Goal: Check status: Check status

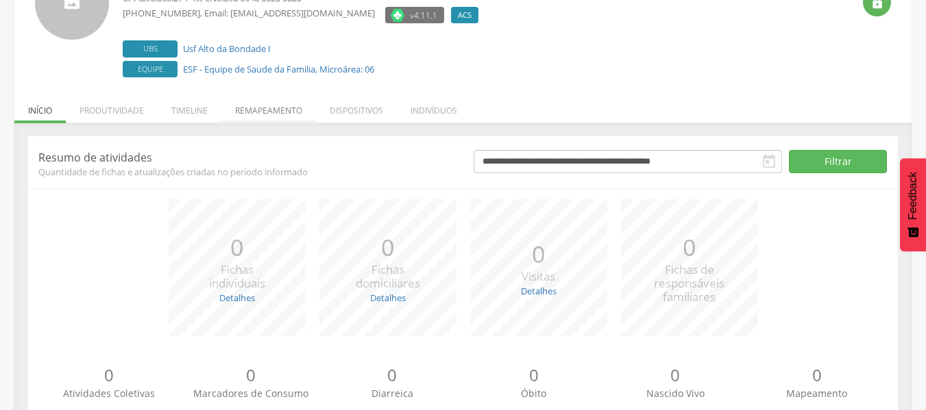
scroll to position [105, 0]
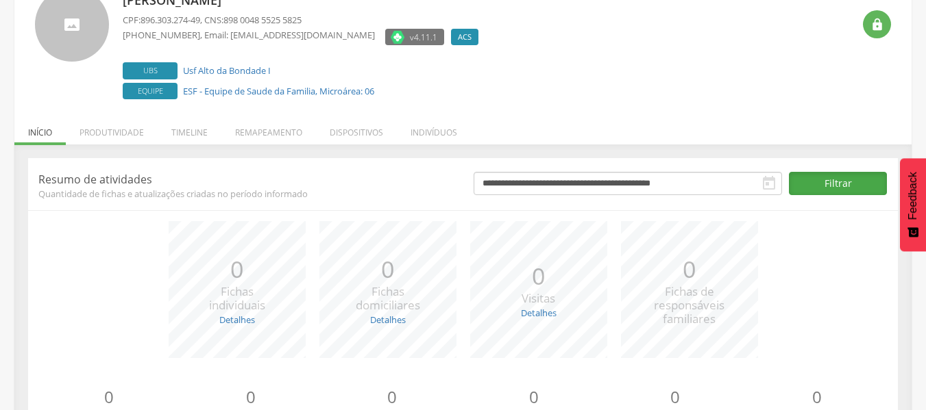
click at [808, 193] on button "Filtrar" at bounding box center [838, 183] width 98 height 23
click at [767, 188] on icon "" at bounding box center [769, 183] width 16 height 16
click at [771, 184] on icon "" at bounding box center [769, 183] width 16 height 16
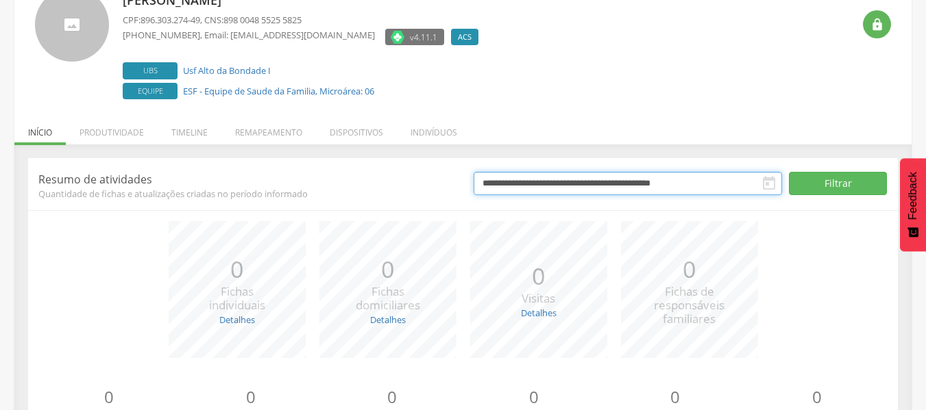
click at [705, 183] on input "**********" at bounding box center [627, 183] width 308 height 23
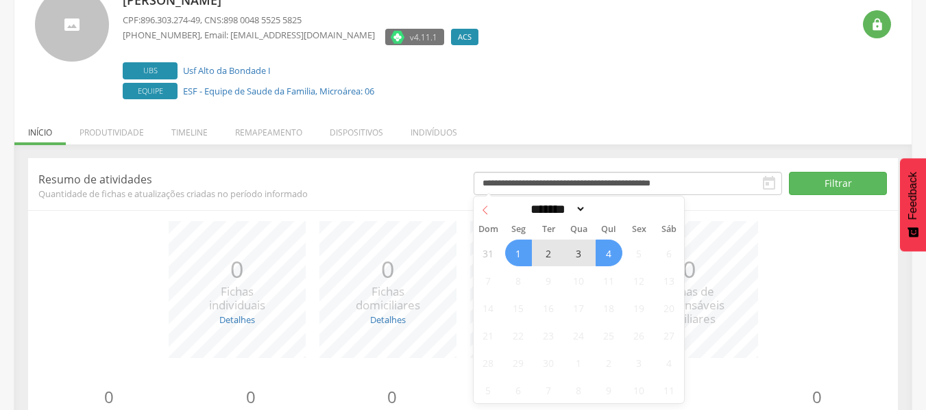
click at [482, 208] on icon at bounding box center [485, 211] width 10 height 10
select select "*"
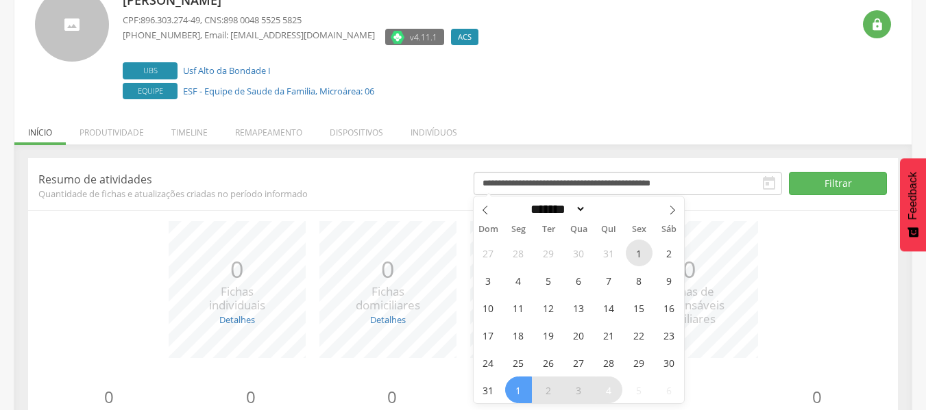
click at [643, 258] on span "1" at bounding box center [639, 253] width 27 height 27
type input "**********"
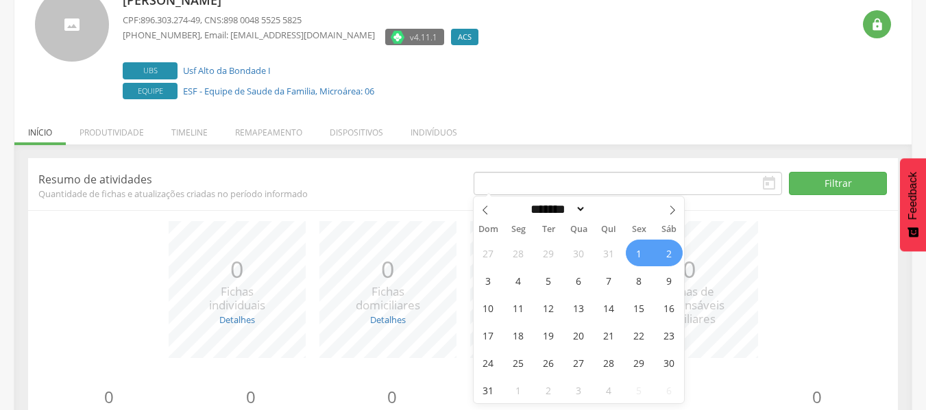
click at [764, 185] on icon "" at bounding box center [769, 183] width 16 height 16
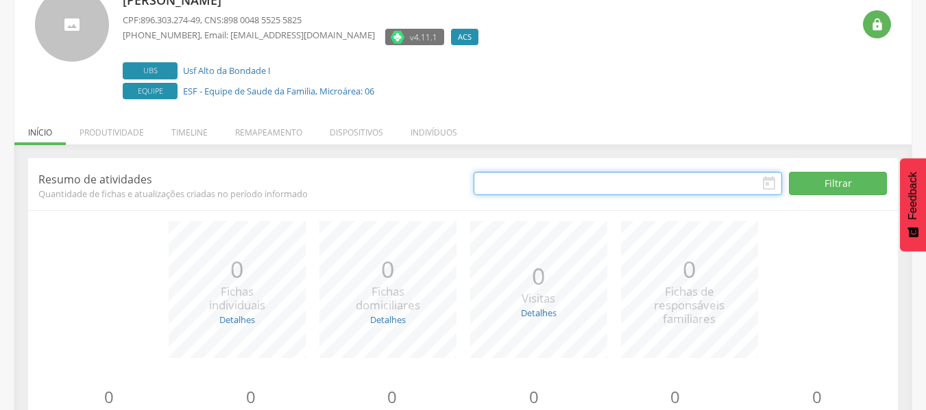
click at [531, 184] on input "text" at bounding box center [627, 183] width 308 height 23
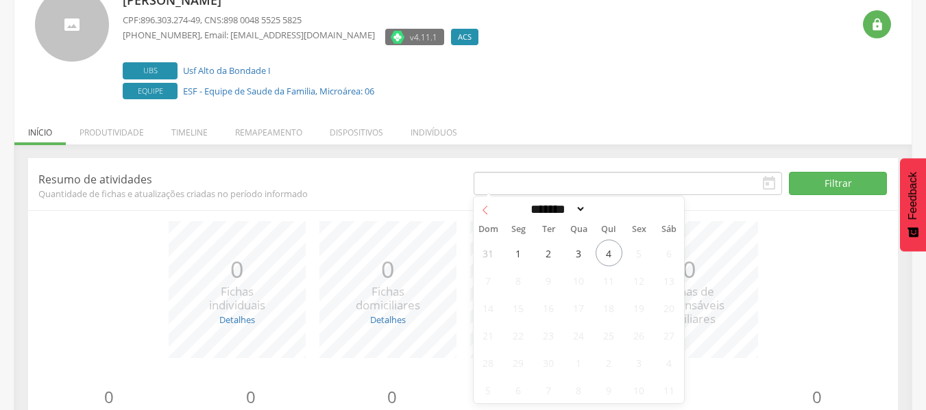
click at [492, 211] on span at bounding box center [484, 208] width 23 height 23
select select "*"
click at [639, 255] on span "1" at bounding box center [639, 253] width 27 height 27
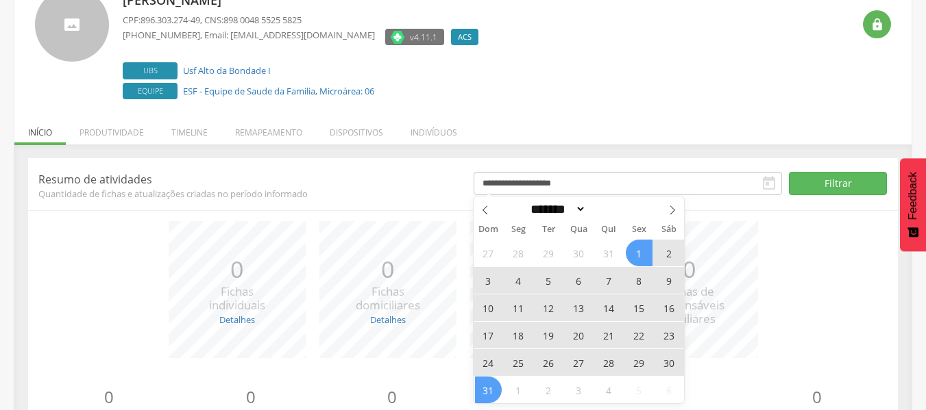
click at [492, 384] on span "31" at bounding box center [488, 390] width 27 height 27
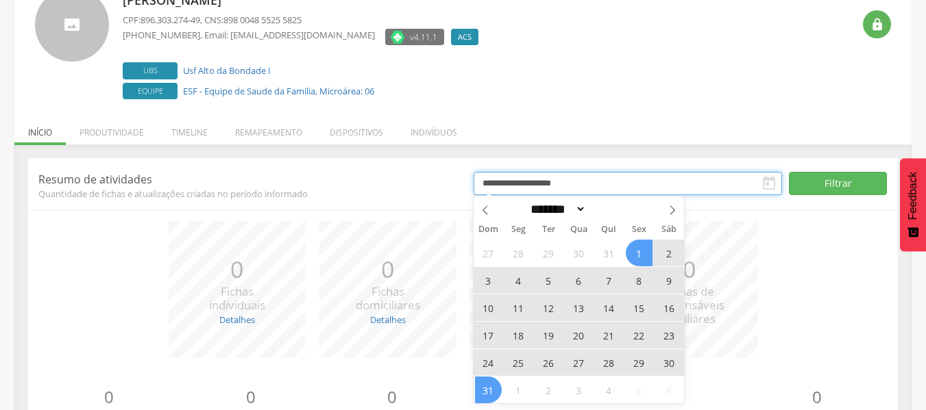
type input "**********"
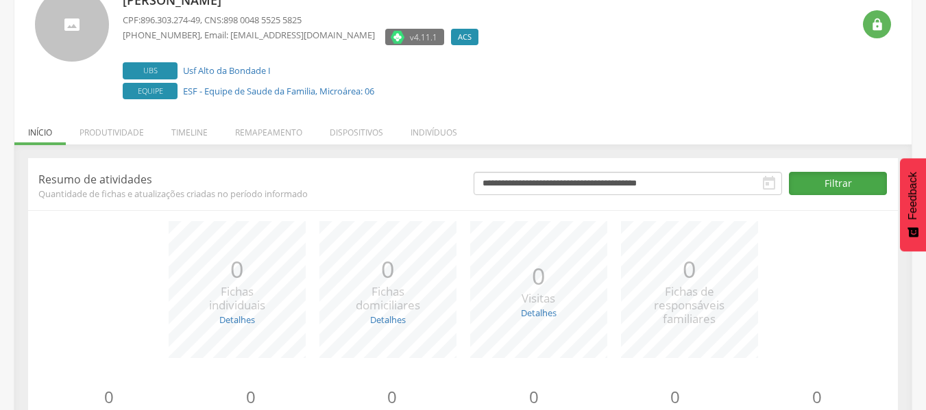
click at [807, 185] on button "Filtrar" at bounding box center [838, 183] width 98 height 23
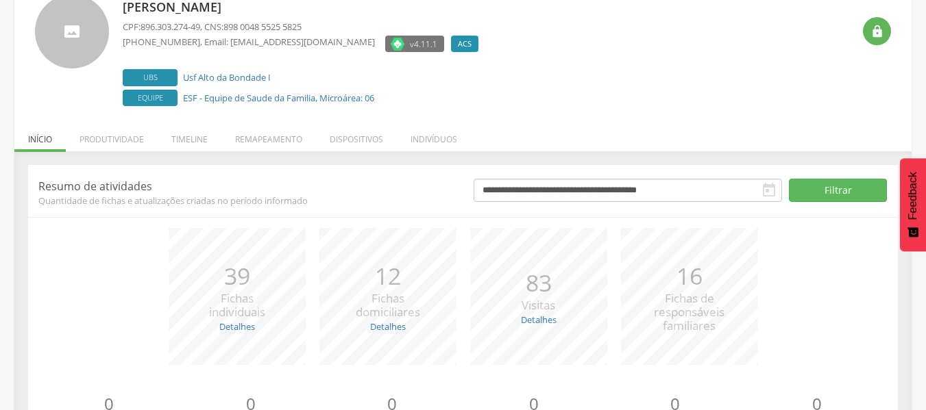
scroll to position [173, 0]
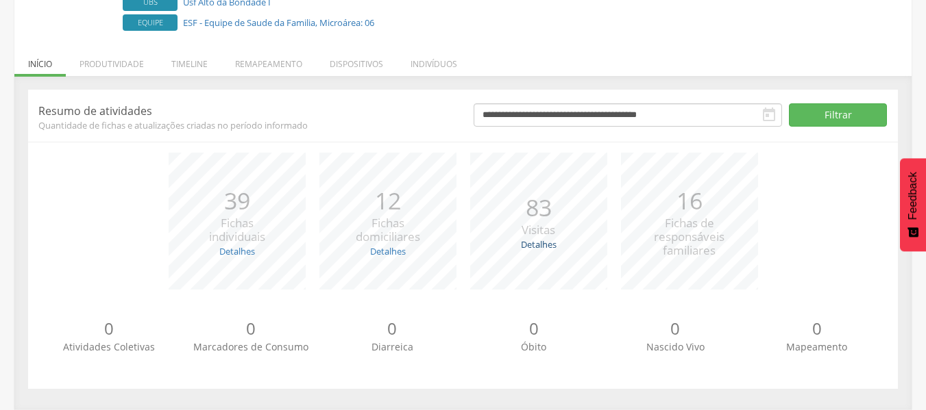
click at [539, 246] on link "Detalhes" at bounding box center [539, 244] width 36 height 12
click at [392, 250] on link "Detalhes" at bounding box center [388, 251] width 36 height 12
click at [230, 252] on link "Detalhes" at bounding box center [237, 251] width 36 height 12
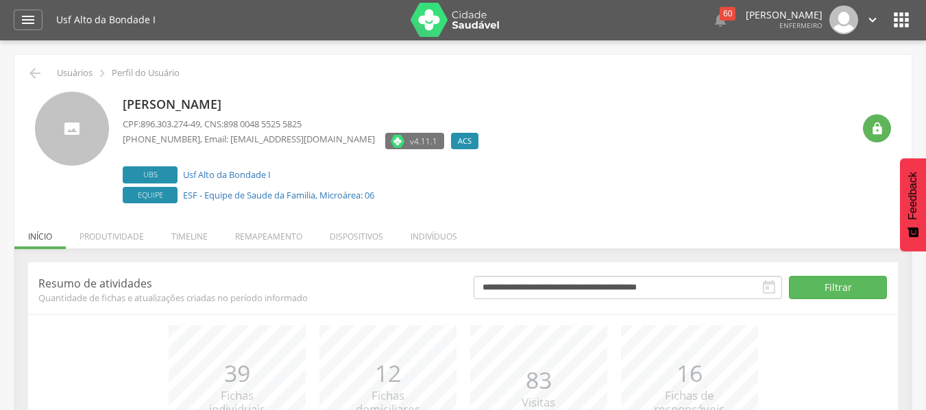
scroll to position [0, 0]
click at [30, 75] on icon "" at bounding box center [35, 74] width 16 height 16
